Goal: Navigation & Orientation: Find specific page/section

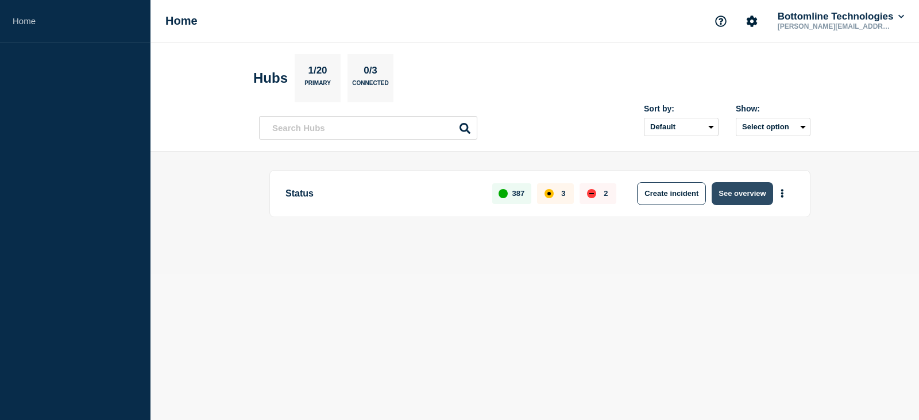
click at [742, 193] on button "See overview" at bounding box center [742, 193] width 61 height 23
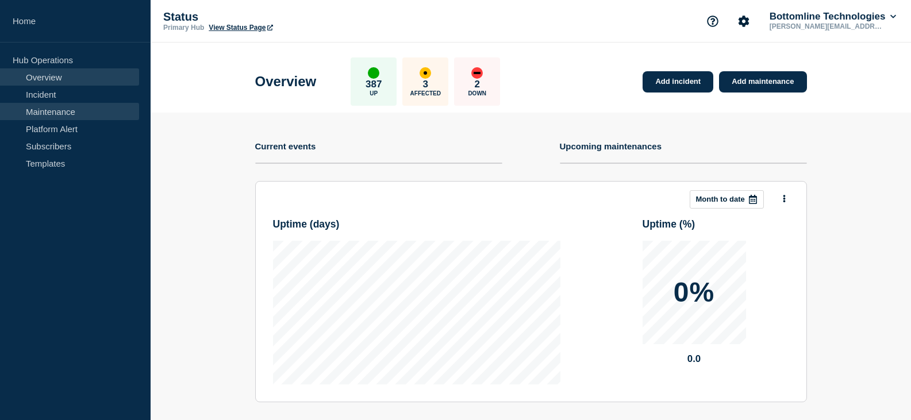
click at [43, 110] on link "Maintenance" at bounding box center [69, 111] width 139 height 17
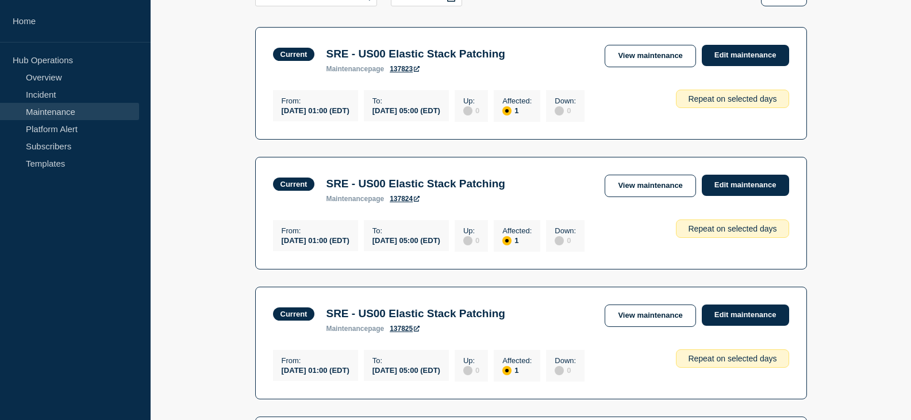
scroll to position [96, 0]
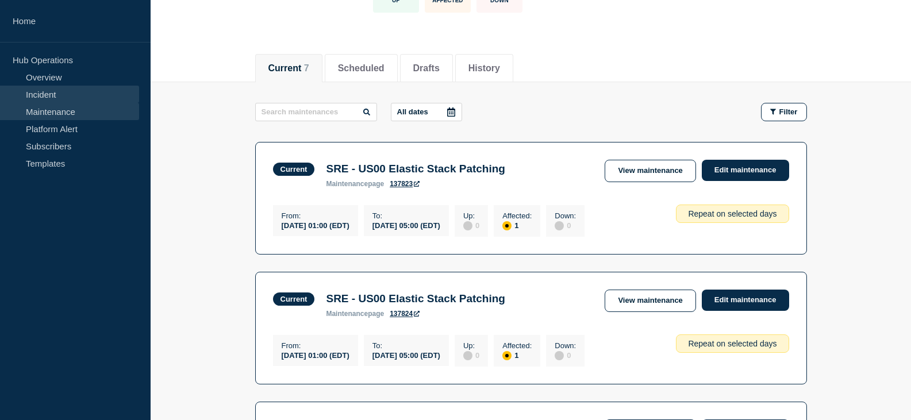
click at [64, 96] on link "Incident" at bounding box center [69, 94] width 139 height 17
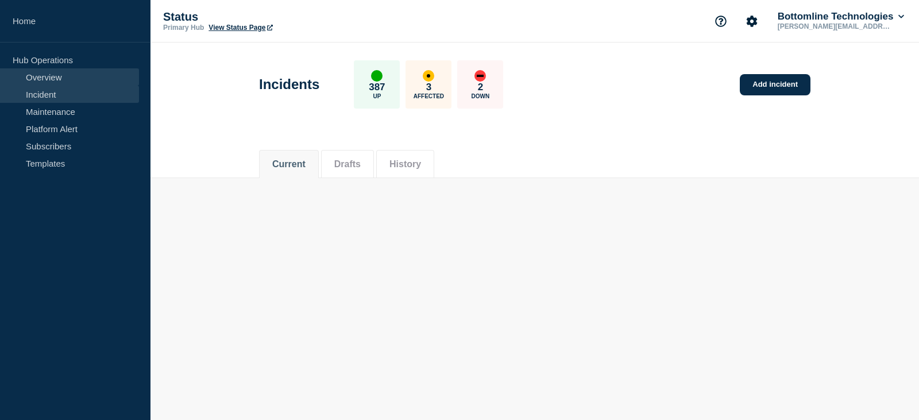
click at [67, 78] on link "Overview" at bounding box center [69, 76] width 139 height 17
